Goal: Navigation & Orientation: Find specific page/section

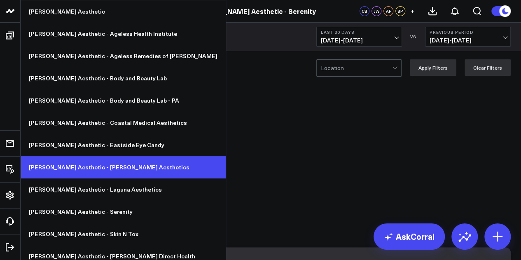
scroll to position [26, 0]
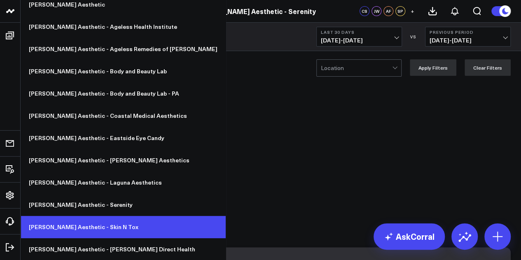
click at [91, 220] on link "[PERSON_NAME] Aesthetic - Skin N Tox" at bounding box center [123, 227] width 205 height 22
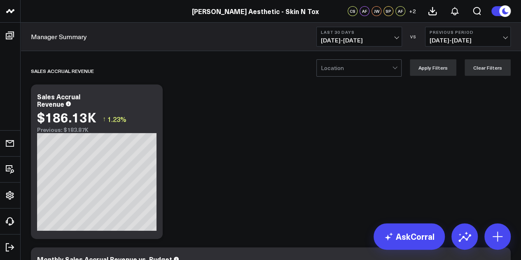
click at [369, 41] on span "[DATE] - [DATE]" at bounding box center [359, 40] width 77 height 7
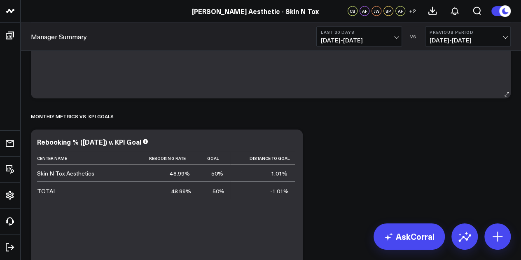
scroll to position [2387, 0]
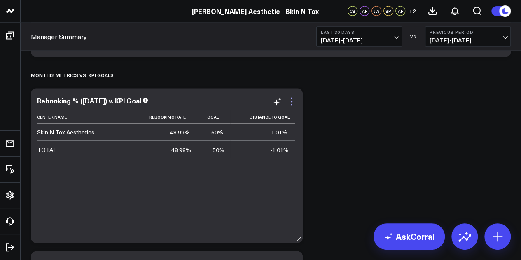
click at [291, 102] on icon at bounding box center [291, 102] width 10 height 10
click at [433, 109] on div "Sales Accrual Revenue Modify via AI Copy link to widget Ask support Remove Crea…" at bounding box center [271, 201] width 488 height 5062
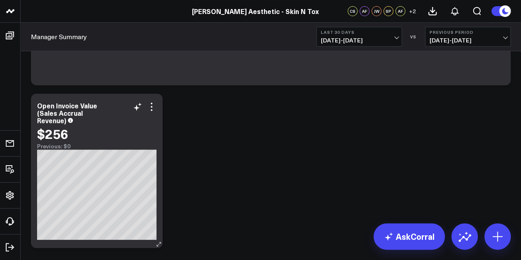
scroll to position [4908, 0]
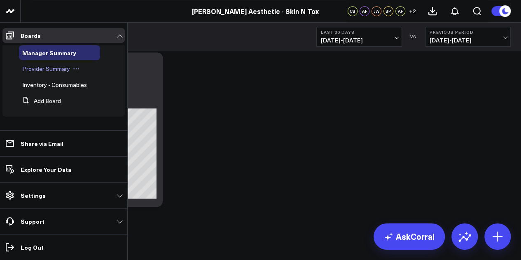
click at [31, 72] on span "Provider Summary" at bounding box center [46, 69] width 48 height 8
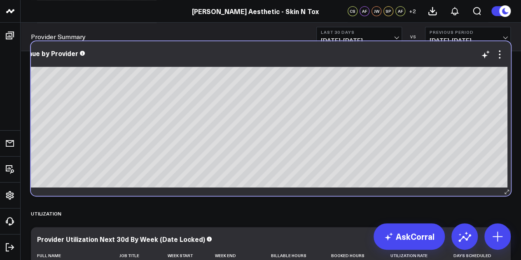
scroll to position [0, 72]
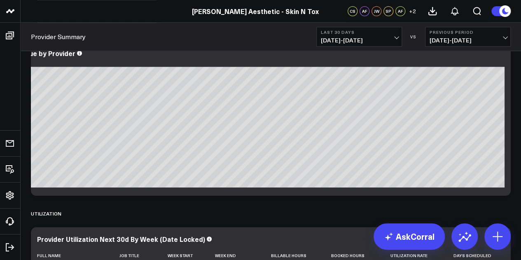
drag, startPoint x: 402, startPoint y: 196, endPoint x: 346, endPoint y: 199, distance: 56.1
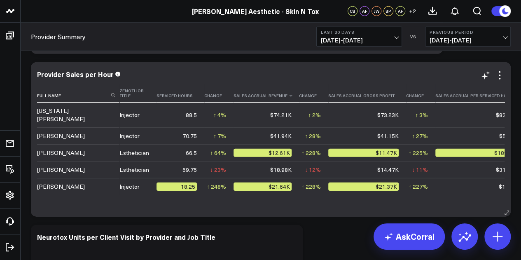
scroll to position [1194, 0]
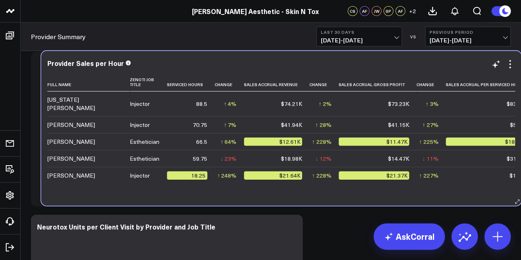
click at [329, 198] on div "Provider Sales per Hour Full Name Zenoti Job Title Serviced Hours Change Sales …" at bounding box center [281, 128] width 480 height 154
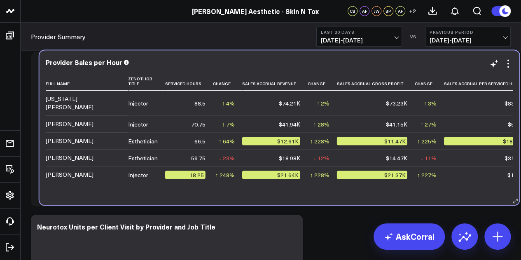
click at [334, 196] on div "Full Name Zenoti Job Title Serviced Hours Change Sales Accrual Revenue Change S…" at bounding box center [279, 134] width 467 height 124
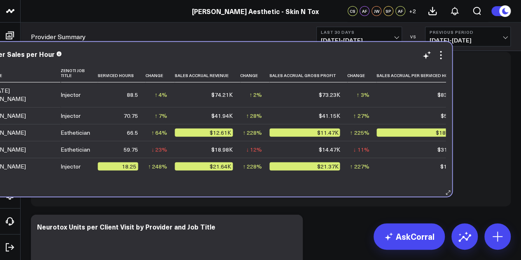
drag, startPoint x: 327, startPoint y: 192, endPoint x: 268, endPoint y: 182, distance: 59.7
click at [268, 182] on div "Full Name Zenoti Job Title Serviced Hours Change Sales Accrual Revenue Change S…" at bounding box center [211, 126] width 467 height 124
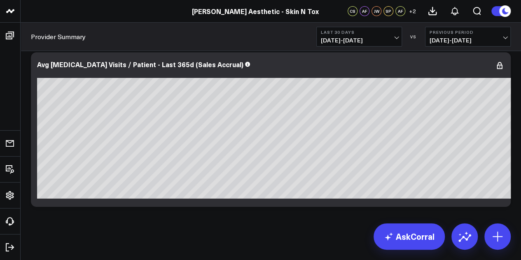
scroll to position [2987, 0]
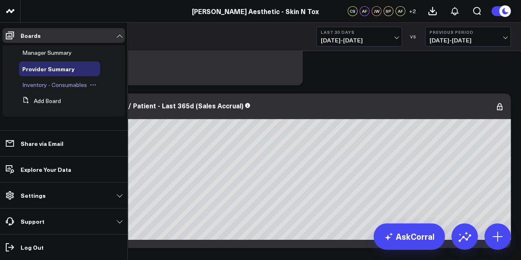
click at [35, 88] on span "Inventory - Consumables" at bounding box center [54, 85] width 65 height 8
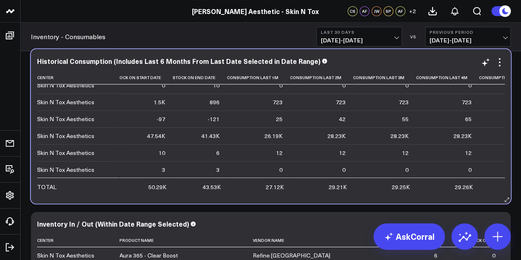
scroll to position [41, 197]
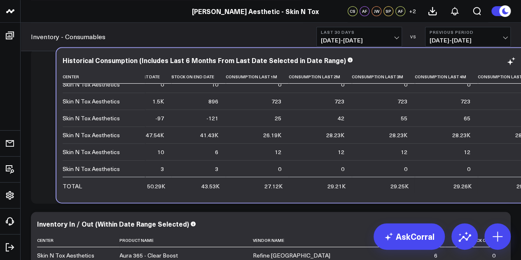
drag, startPoint x: 426, startPoint y: 195, endPoint x: 419, endPoint y: 196, distance: 6.6
click at [419, 196] on div "Historical Consumption (Includes Last 6 Months From Last Date Selected in Date …" at bounding box center [296, 125] width 480 height 154
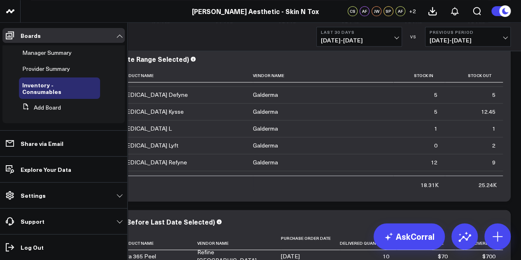
scroll to position [378, 0]
